Goal: Task Accomplishment & Management: Use online tool/utility

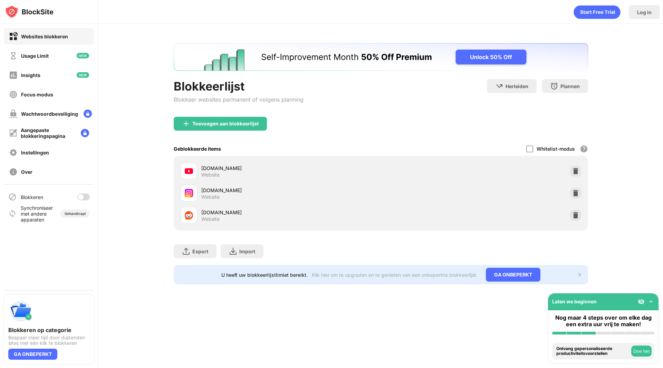
click at [82, 199] on div at bounding box center [81, 197] width 6 height 6
click at [79, 198] on div at bounding box center [83, 196] width 12 height 7
